Goal: Register for event/course

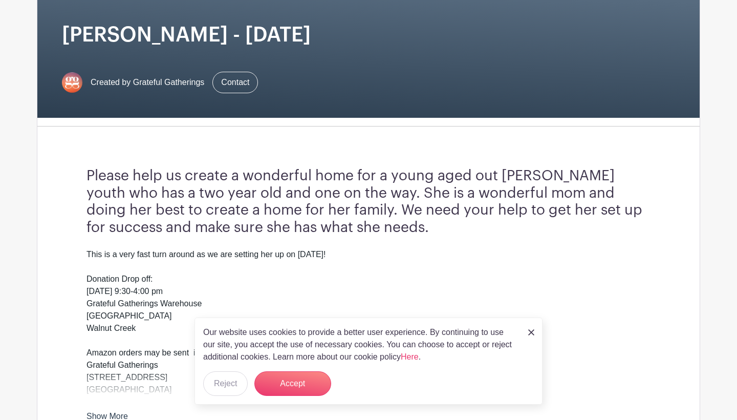
scroll to position [152, 0]
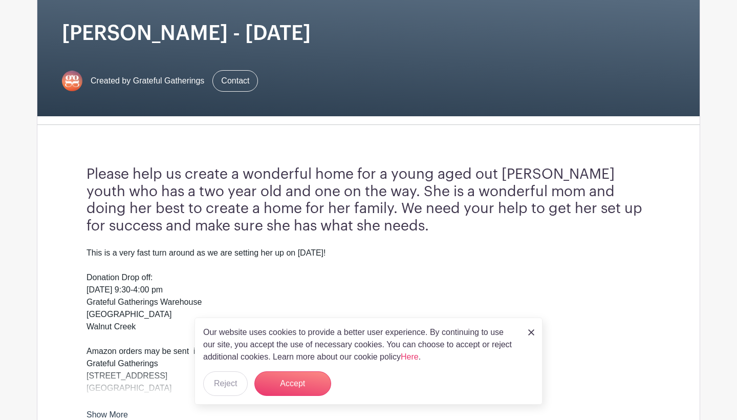
click at [533, 333] on img at bounding box center [531, 332] width 6 height 6
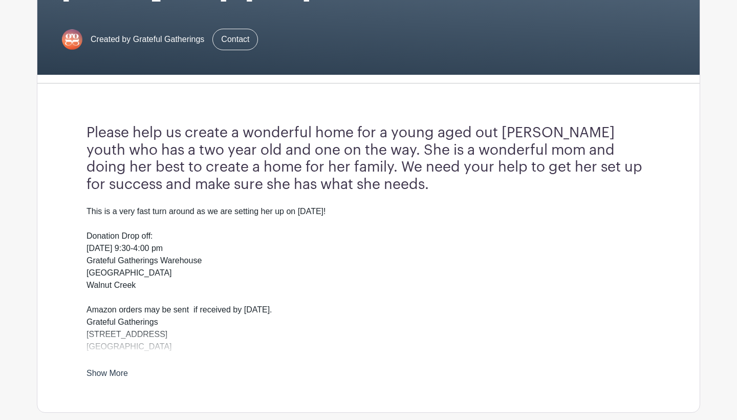
scroll to position [243, 0]
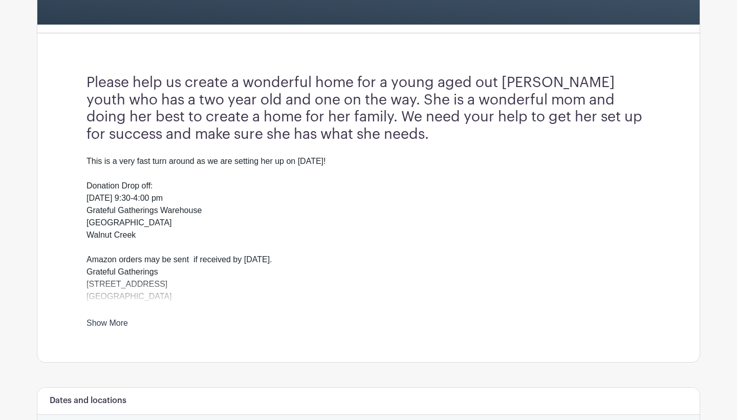
click at [111, 319] on link "Show More" at bounding box center [107, 324] width 41 height 13
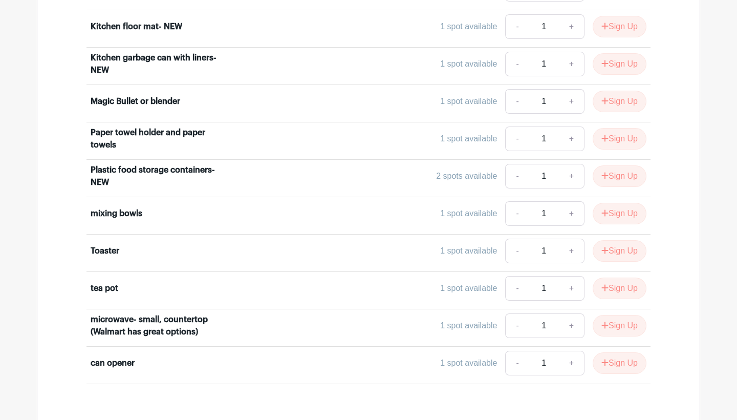
scroll to position [1352, 0]
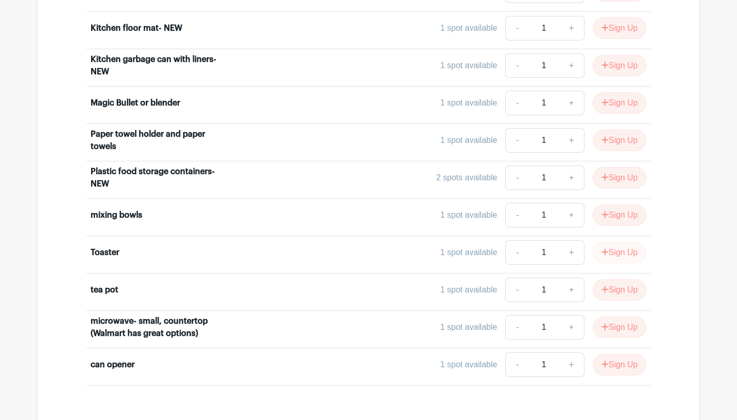
click at [628, 253] on button "Sign Up" at bounding box center [620, 252] width 54 height 21
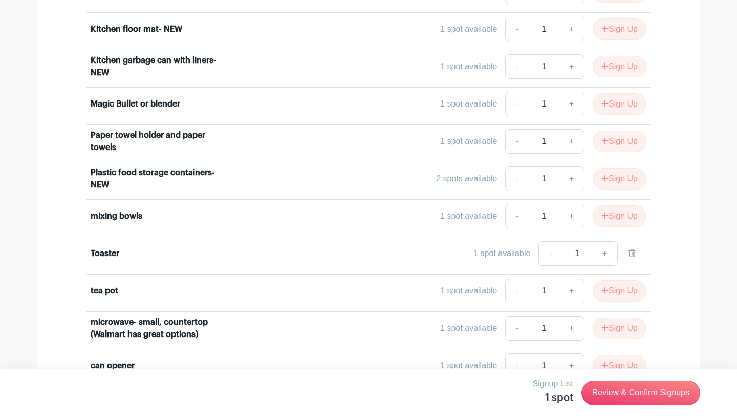
scroll to position [1393, 0]
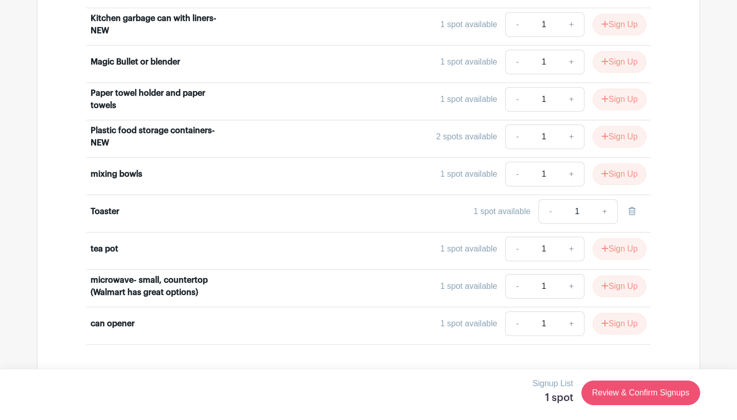
click at [629, 367] on link "Review & Confirm Signups" at bounding box center [640, 392] width 119 height 25
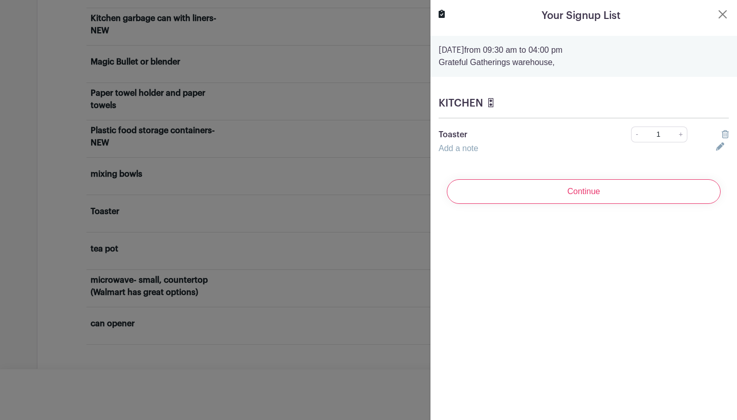
click at [473, 147] on link "Add a note" at bounding box center [458, 148] width 39 height 9
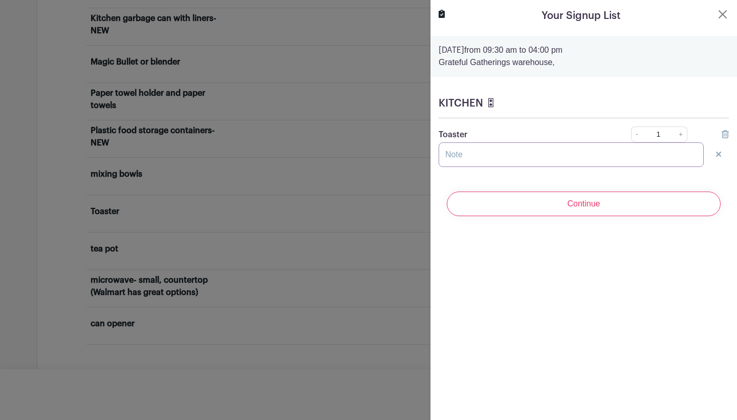
click at [541, 153] on input "text" at bounding box center [571, 154] width 265 height 25
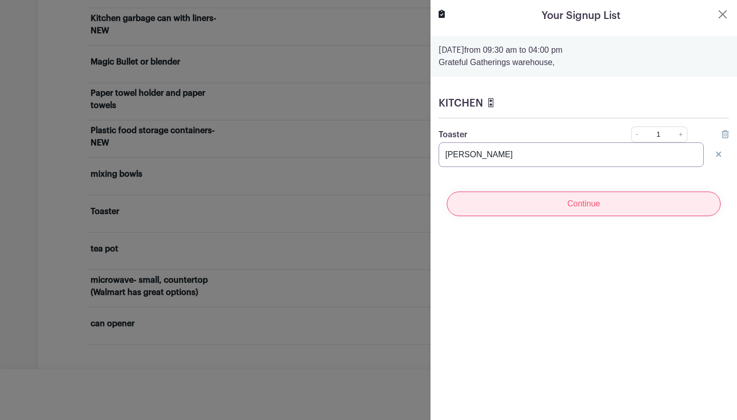
type input "[PERSON_NAME]"
click at [594, 197] on input "Continue" at bounding box center [584, 203] width 274 height 25
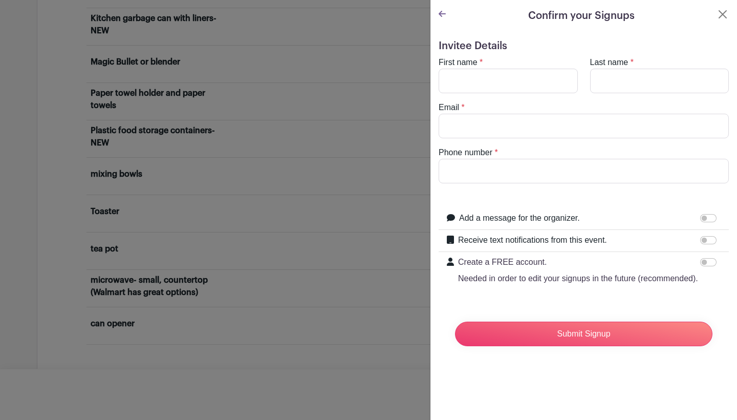
click at [442, 21] on div at bounding box center [442, 15] width 7 height 15
click at [442, 14] on icon at bounding box center [442, 14] width 7 height 6
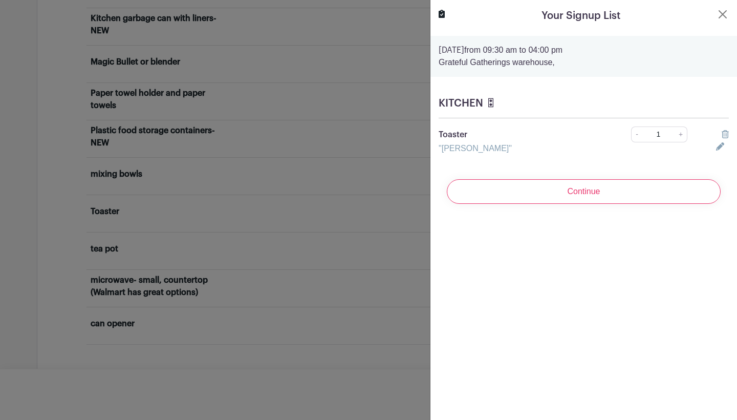
click at [716, 147] on icon at bounding box center [720, 146] width 8 height 8
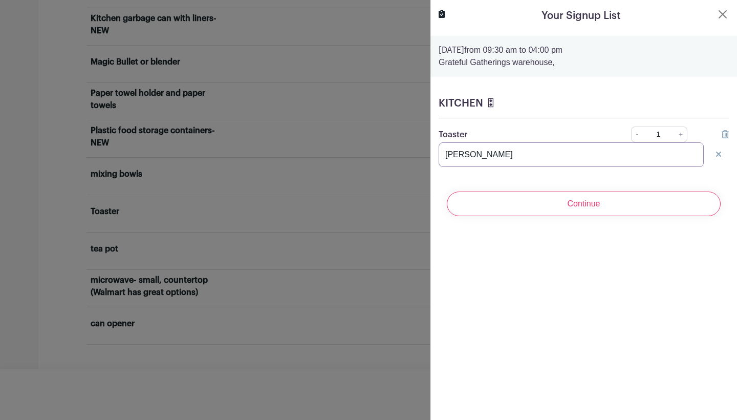
drag, startPoint x: 505, startPoint y: 162, endPoint x: 400, endPoint y: 156, distance: 105.1
click at [718, 156] on icon at bounding box center [718, 154] width 5 height 5
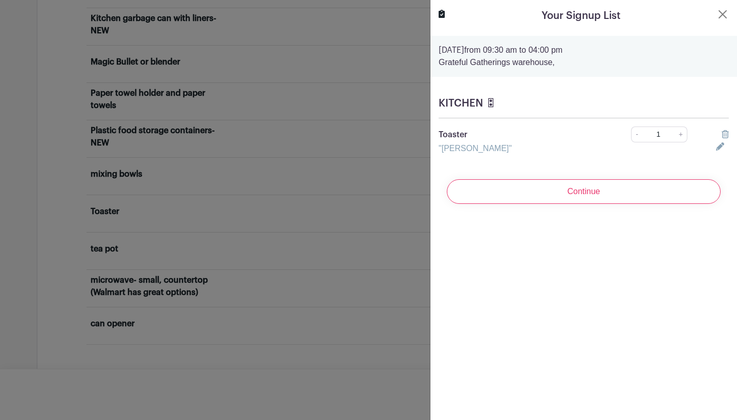
click at [718, 148] on icon at bounding box center [720, 146] width 8 height 8
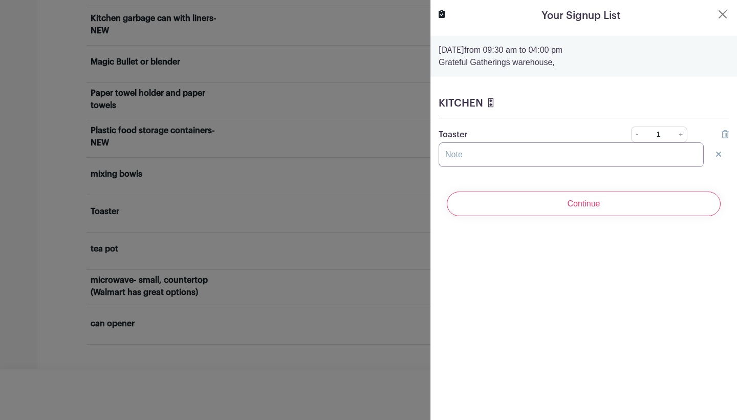
click at [501, 154] on input "text" at bounding box center [571, 154] width 265 height 25
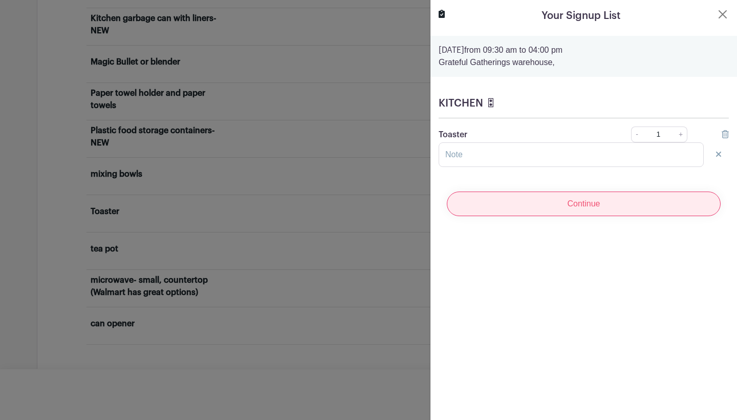
click at [650, 202] on input "Continue" at bounding box center [584, 203] width 274 height 25
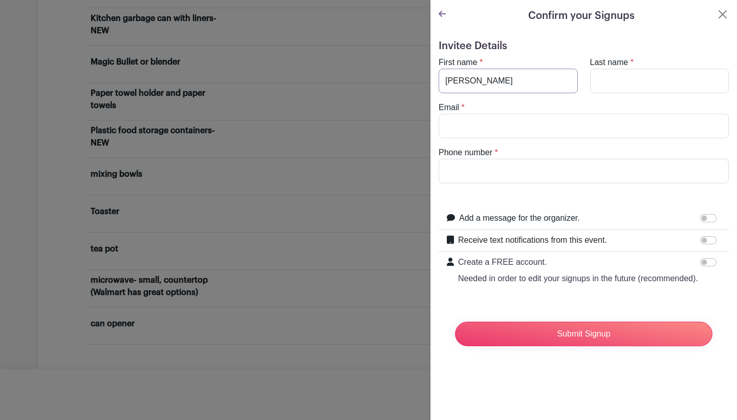
type input "[PERSON_NAME]"
type input "[EMAIL_ADDRESS][DOMAIN_NAME]"
type input "[PHONE_NUMBER]"
click at [445, 15] on icon at bounding box center [442, 14] width 7 height 8
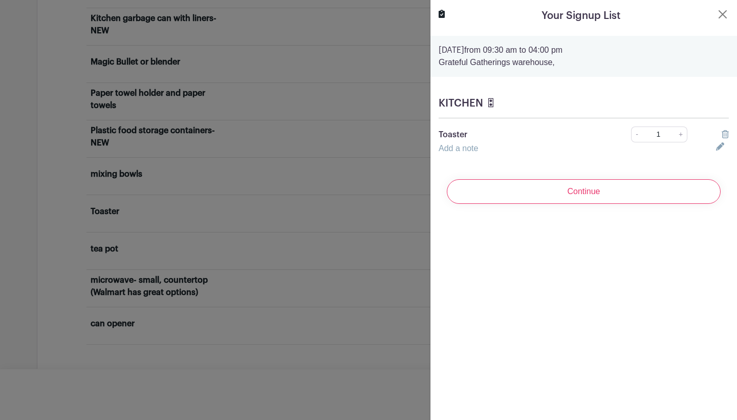
click at [468, 149] on link "Add a note" at bounding box center [458, 148] width 39 height 9
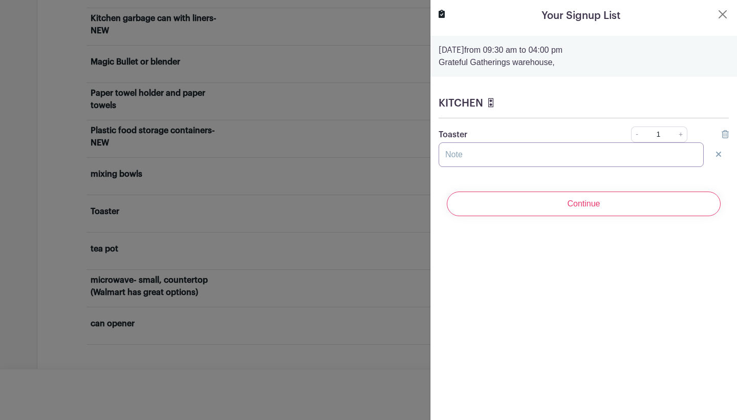
click at [494, 164] on input "text" at bounding box center [571, 154] width 265 height 25
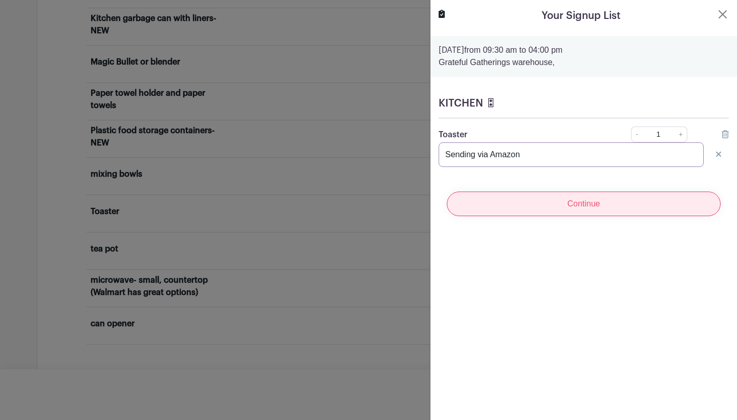
type input "Sending via Amazon"
click at [571, 200] on input "Continue" at bounding box center [584, 203] width 274 height 25
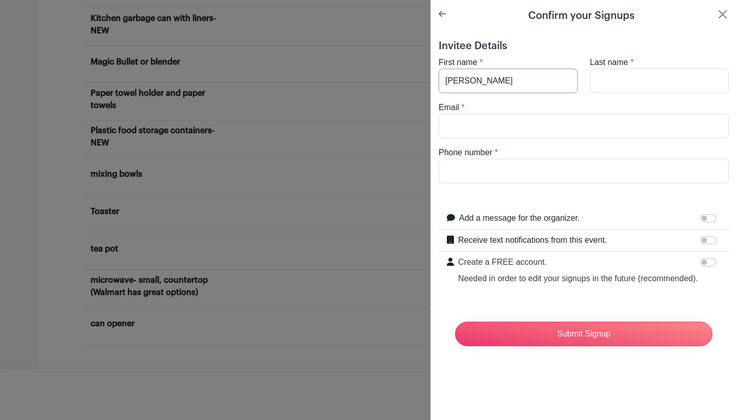
type input "[PERSON_NAME]"
type input "d"
type input "[PERSON_NAME]"
type input "[EMAIL_ADDRESS][DOMAIN_NAME]"
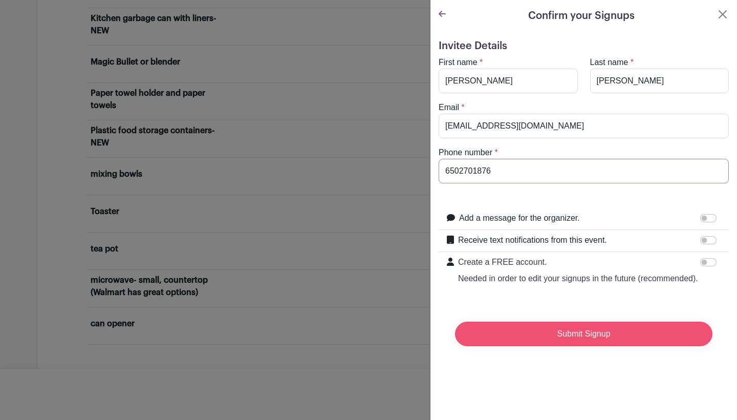
type input "6502701876"
click at [578, 338] on input "Submit Signup" at bounding box center [583, 333] width 257 height 25
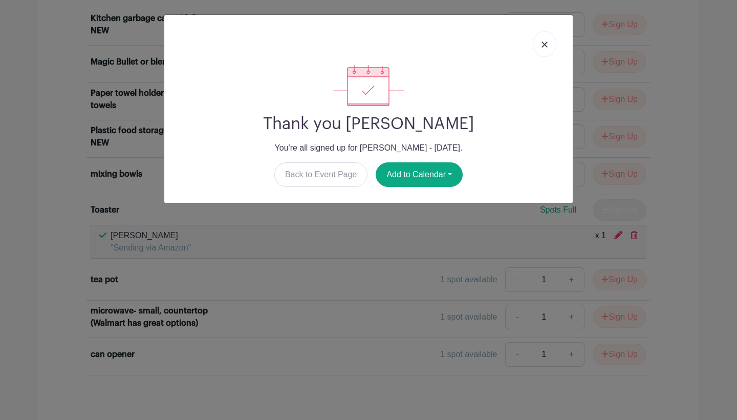
click at [544, 48] on link at bounding box center [545, 44] width 24 height 26
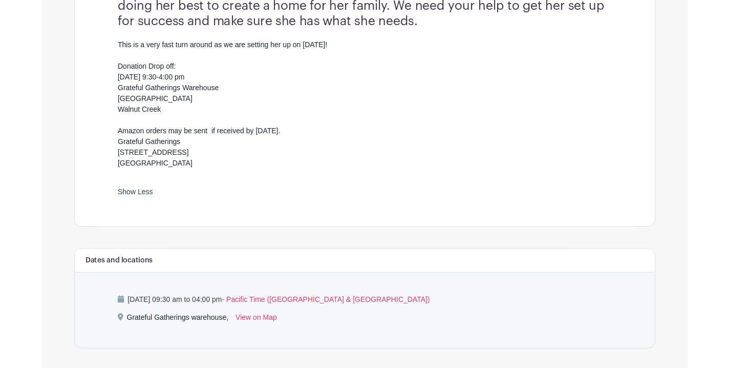
scroll to position [231, 0]
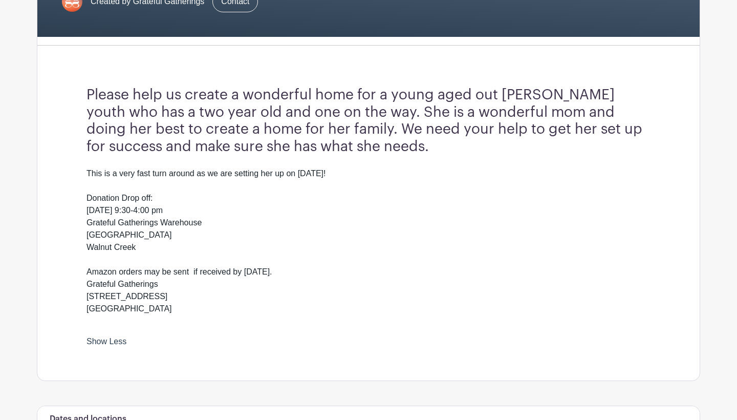
drag, startPoint x: 87, startPoint y: 284, endPoint x: 169, endPoint y: 306, distance: 85.4
click at [169, 306] on div "This is a very fast turn around as we are setting her up on [DATE]! Donation Dr…" at bounding box center [369, 247] width 564 height 160
copy div "Grateful Gatherings [STREET_ADDRESS][PERSON_NAME]"
click at [256, 206] on div "This is a very fast turn around as we are setting her up on [DATE]! Donation Dr…" at bounding box center [369, 247] width 564 height 160
drag, startPoint x: 87, startPoint y: 285, endPoint x: 176, endPoint y: 278, distance: 89.3
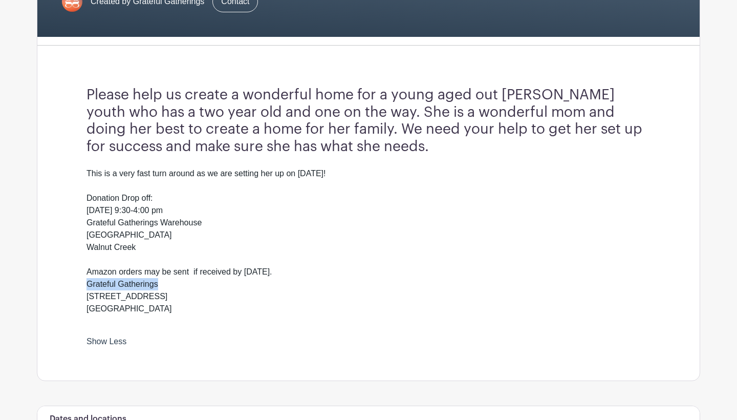
click at [176, 278] on div "This is a very fast turn around as we are setting her up on [DATE]! Donation Dr…" at bounding box center [369, 247] width 564 height 160
copy div "Grateful Gatherings"
drag, startPoint x: 87, startPoint y: 295, endPoint x: 180, endPoint y: 295, distance: 92.7
click at [180, 295] on div "This is a very fast turn around as we are setting her up on [DATE]! Donation Dr…" at bounding box center [369, 247] width 564 height 160
copy div "[STREET_ADDRESS]"
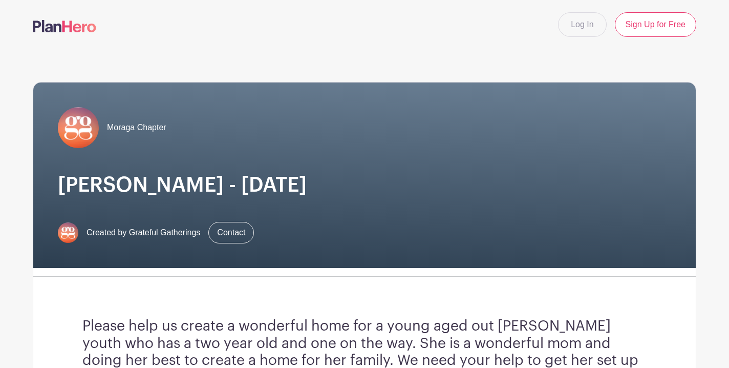
scroll to position [0, 0]
